Goal: Transaction & Acquisition: Purchase product/service

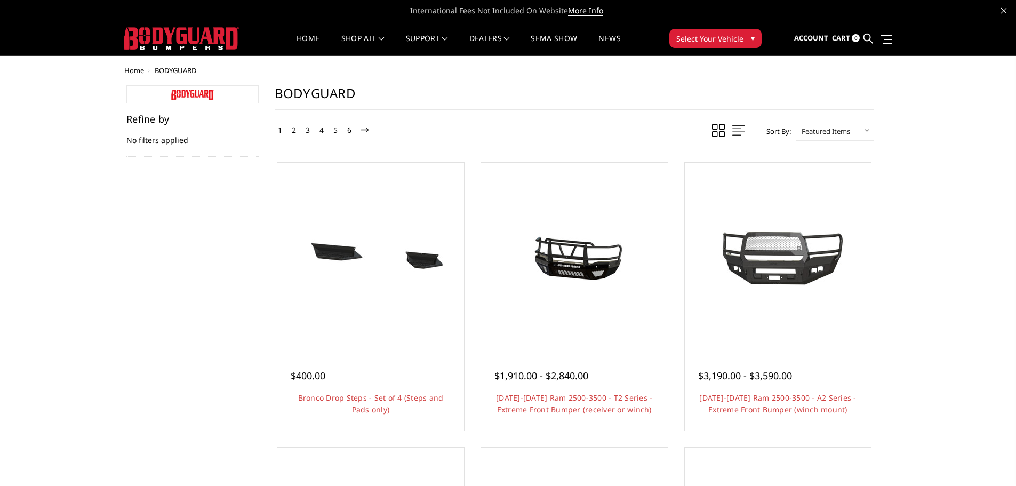
click at [195, 96] on img at bounding box center [192, 95] width 43 height 11
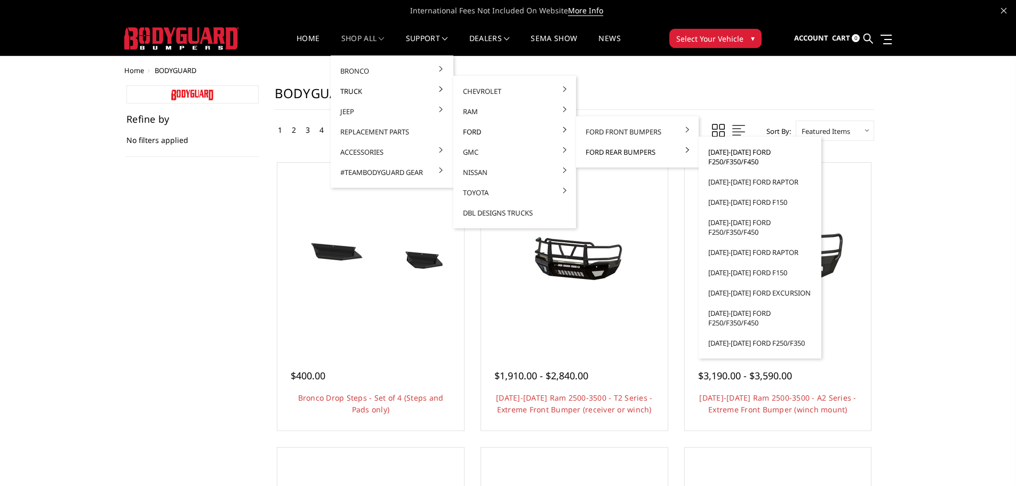
click at [745, 156] on link "[DATE]-[DATE] Ford F250/F350/F450" at bounding box center [760, 157] width 114 height 30
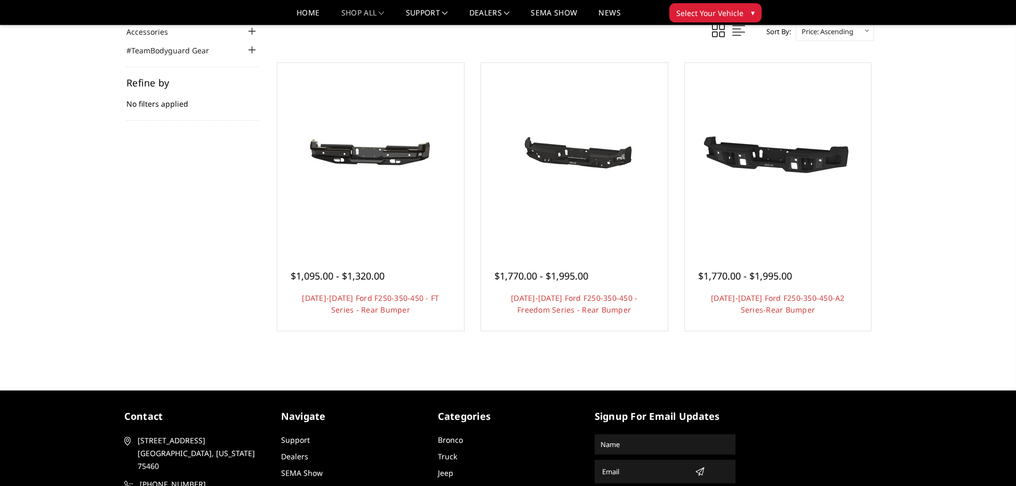
scroll to position [142, 0]
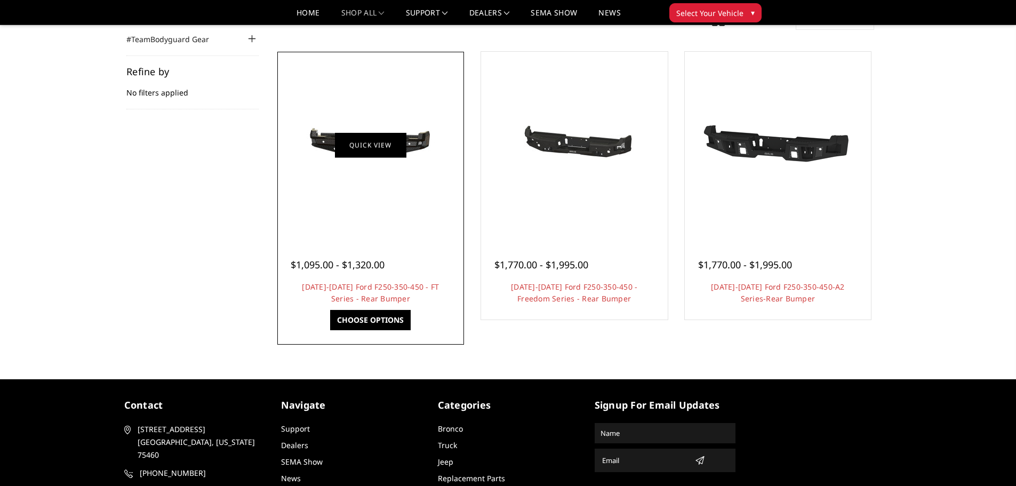
click at [372, 145] on link "Quick view" at bounding box center [370, 144] width 71 height 25
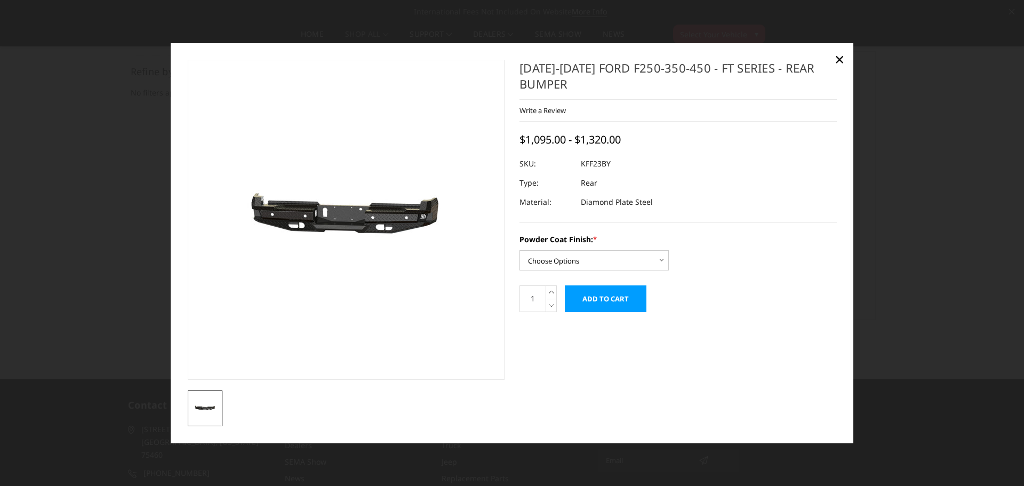
click at [350, 221] on img at bounding box center [341, 220] width 683 height 325
click at [611, 262] on select "Choose Options Bare Metal Gloss Black Powder Coat Textured Black Powder Coat" at bounding box center [594, 260] width 149 height 20
select select "3421"
click at [520, 250] on select "Choose Options Bare Metal Gloss Black Powder Coat Textured Black Powder Coat" at bounding box center [594, 260] width 149 height 20
drag, startPoint x: 839, startPoint y: 58, endPoint x: 816, endPoint y: 69, distance: 25.0
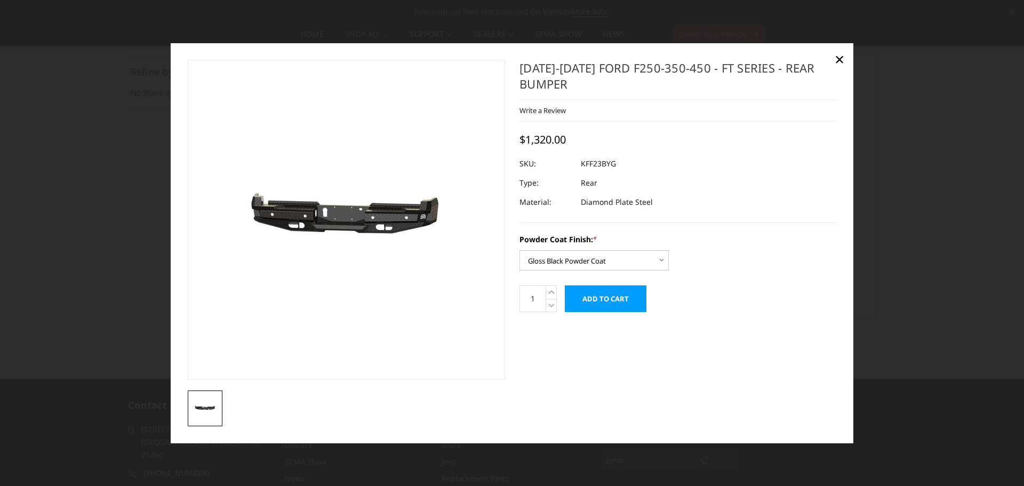
click at [839, 58] on span "×" at bounding box center [840, 58] width 10 height 23
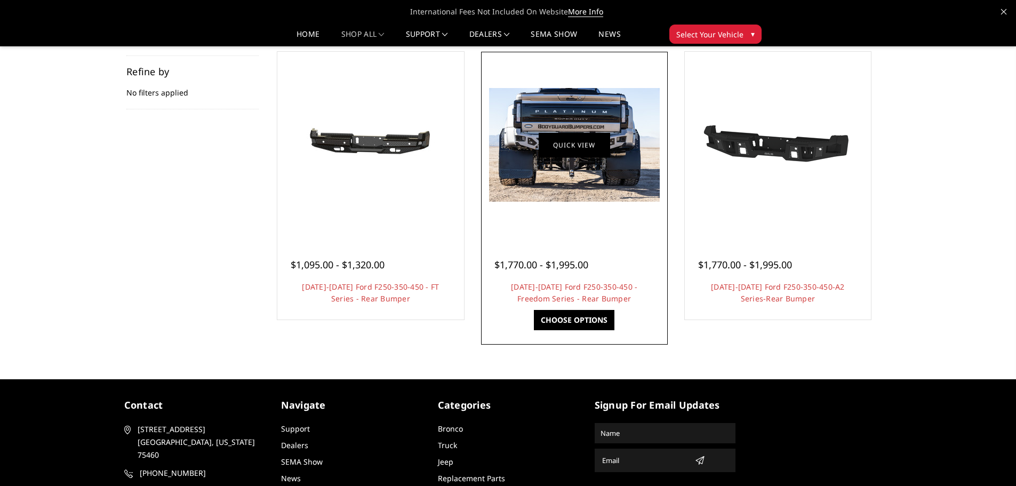
click at [582, 146] on link "Quick view" at bounding box center [574, 144] width 71 height 25
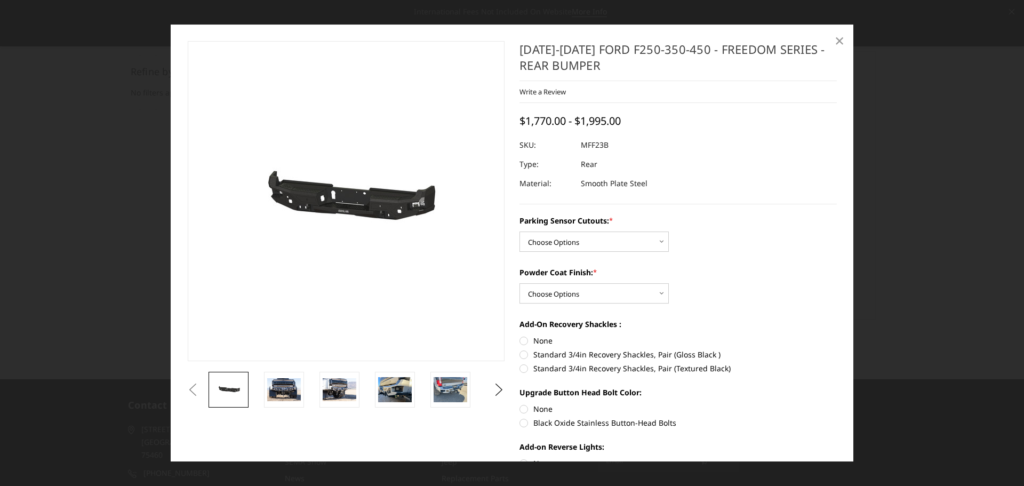
click at [841, 43] on span "×" at bounding box center [840, 40] width 10 height 23
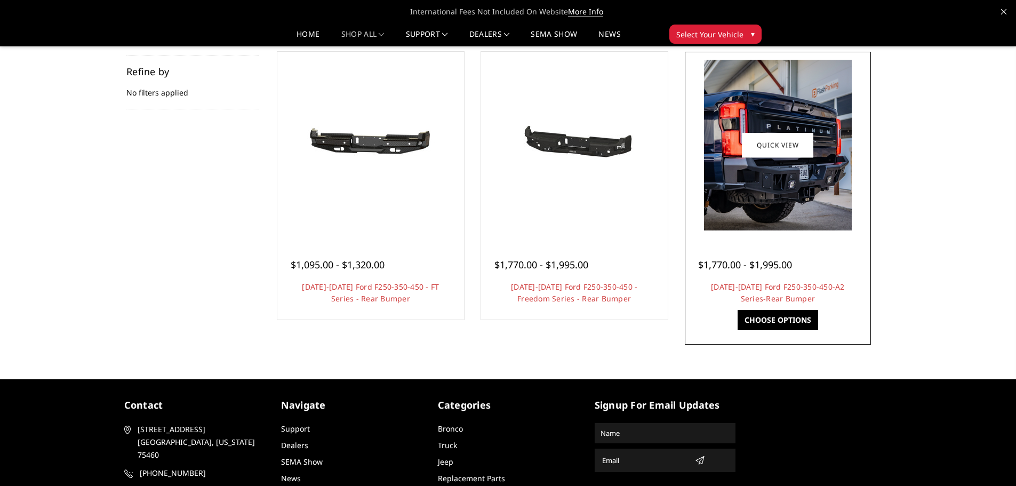
click at [787, 185] on img at bounding box center [778, 145] width 148 height 171
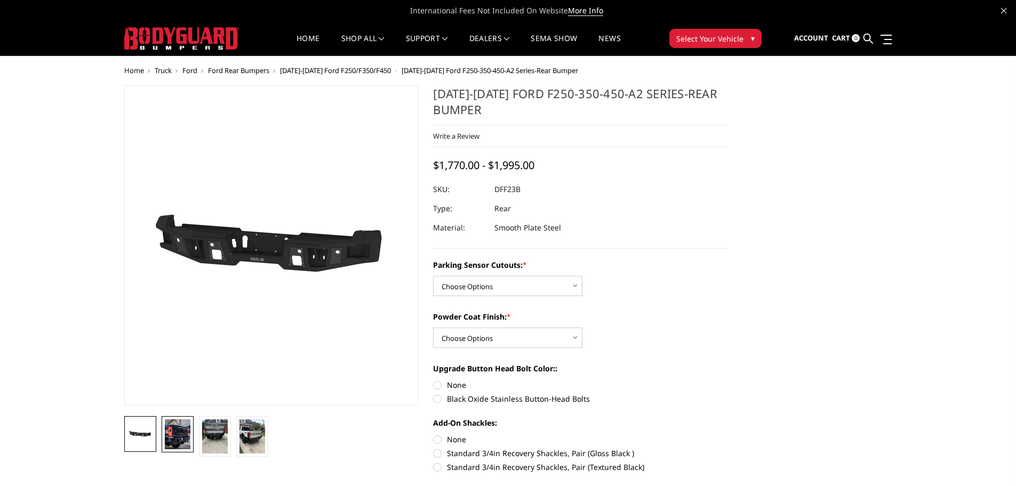
click at [182, 440] on img at bounding box center [178, 434] width 26 height 30
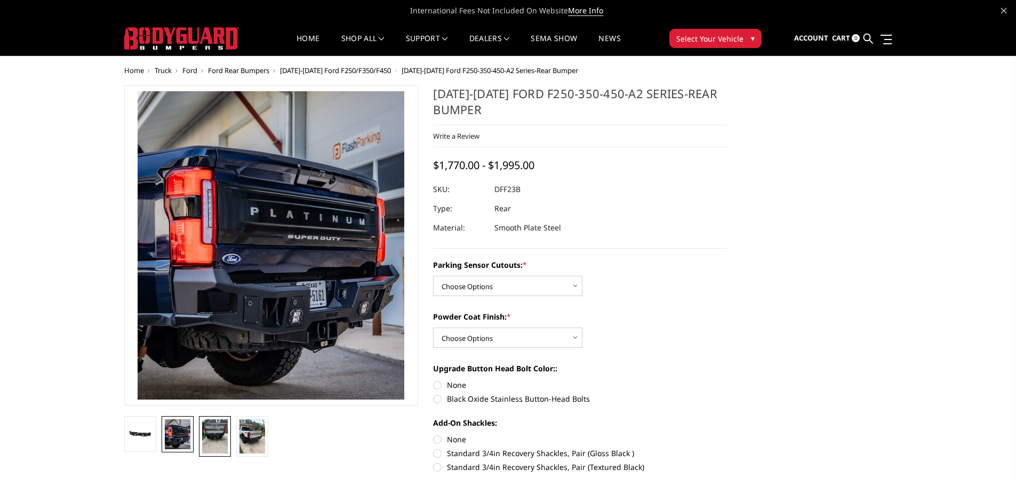
click at [216, 435] on img at bounding box center [215, 436] width 26 height 34
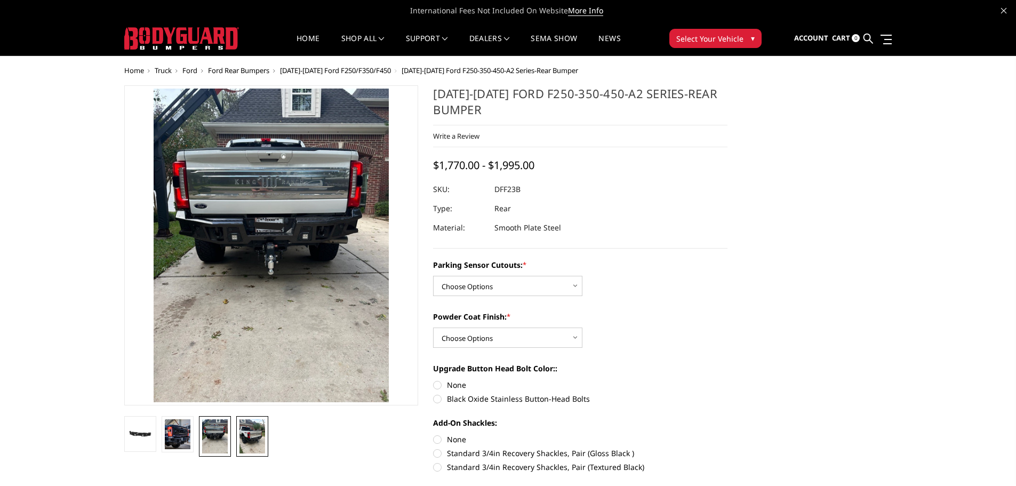
click at [251, 435] on img at bounding box center [252, 436] width 26 height 34
